Goal: Transaction & Acquisition: Purchase product/service

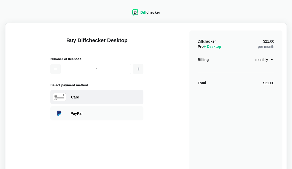
click at [87, 98] on div "Card" at bounding box center [106, 97] width 70 height 5
select select "[GEOGRAPHIC_DATA]"
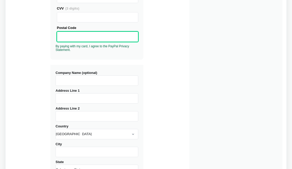
scroll to position [141, 0]
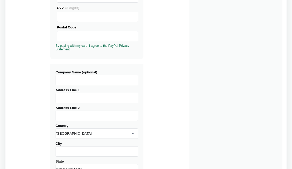
click at [108, 97] on input "Address Line 1" at bounding box center [97, 98] width 83 height 10
type input "A14 Shaligram 3 Apartments"
click at [93, 113] on input "Address Line 2" at bounding box center [97, 116] width 83 height 10
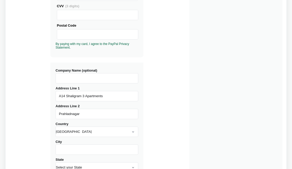
scroll to position [171, 0]
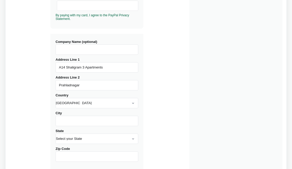
type input "Prahladnagar"
click at [94, 106] on select "[GEOGRAPHIC_DATA] [GEOGRAPHIC_DATA] [GEOGRAPHIC_DATA] [GEOGRAPHIC_DATA] [US_STA…" at bounding box center [97, 103] width 83 height 10
select select "[GEOGRAPHIC_DATA]"
click at [56, 98] on select "[GEOGRAPHIC_DATA] [GEOGRAPHIC_DATA] [GEOGRAPHIC_DATA] [GEOGRAPHIC_DATA] [US_STA…" at bounding box center [97, 103] width 83 height 10
click at [79, 120] on input "City" at bounding box center [97, 121] width 83 height 10
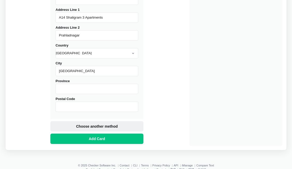
scroll to position [225, 0]
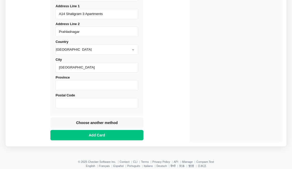
type input "[GEOGRAPHIC_DATA]"
click at [86, 87] on input "Province" at bounding box center [97, 85] width 83 height 10
type input "[GEOGRAPHIC_DATA]"
click at [85, 103] on input "Postal Code" at bounding box center [97, 103] width 83 height 10
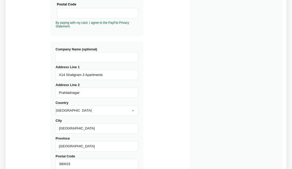
scroll to position [232, 0]
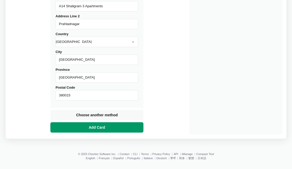
type input "380015"
click at [112, 127] on button "Add Card" at bounding box center [96, 127] width 93 height 10
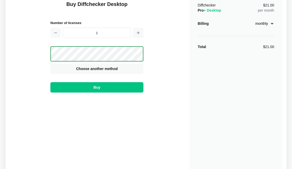
scroll to position [6, 0]
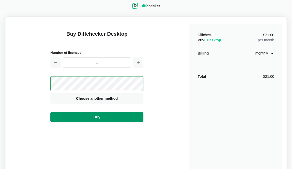
click at [108, 119] on button "Buy" at bounding box center [96, 117] width 93 height 10
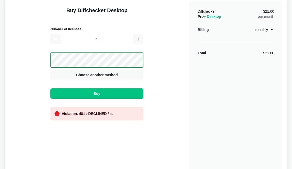
scroll to position [12, 0]
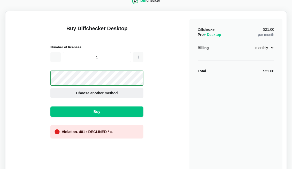
click at [114, 94] on span "Choose another method" at bounding box center [97, 92] width 44 height 5
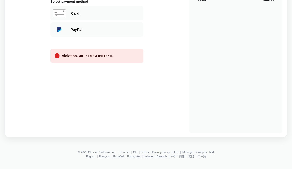
scroll to position [53, 0]
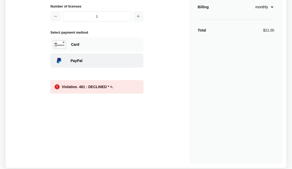
click at [98, 64] on div "PayPal" at bounding box center [96, 61] width 93 height 14
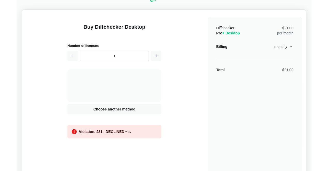
scroll to position [0, 0]
